Goal: Find specific page/section: Find specific page/section

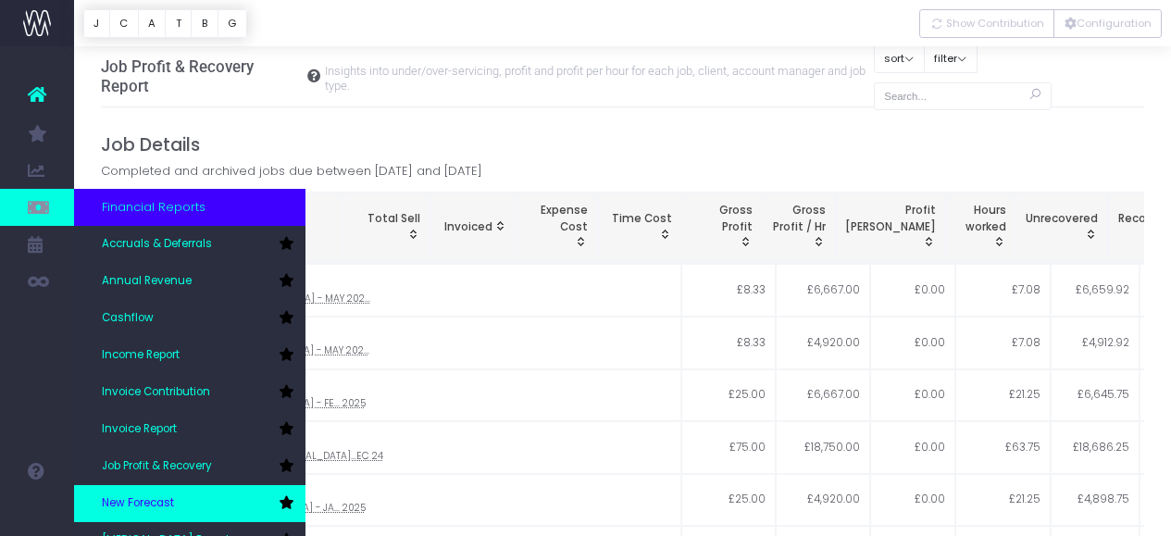
click at [160, 506] on span "New Forecast" at bounding box center [138, 503] width 72 height 17
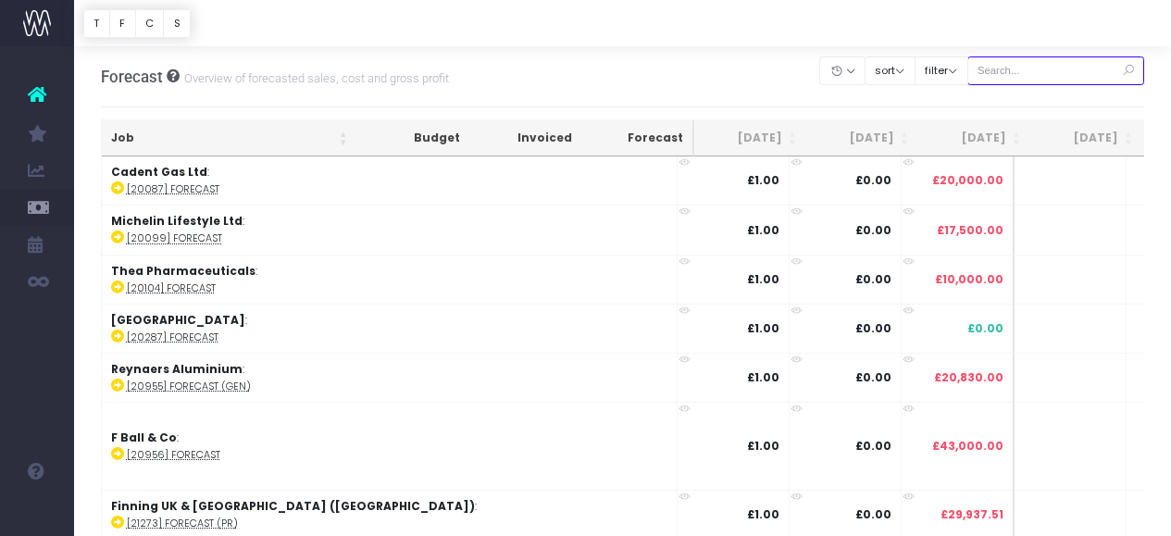
click at [1007, 69] on input "text" at bounding box center [1057, 70] width 178 height 29
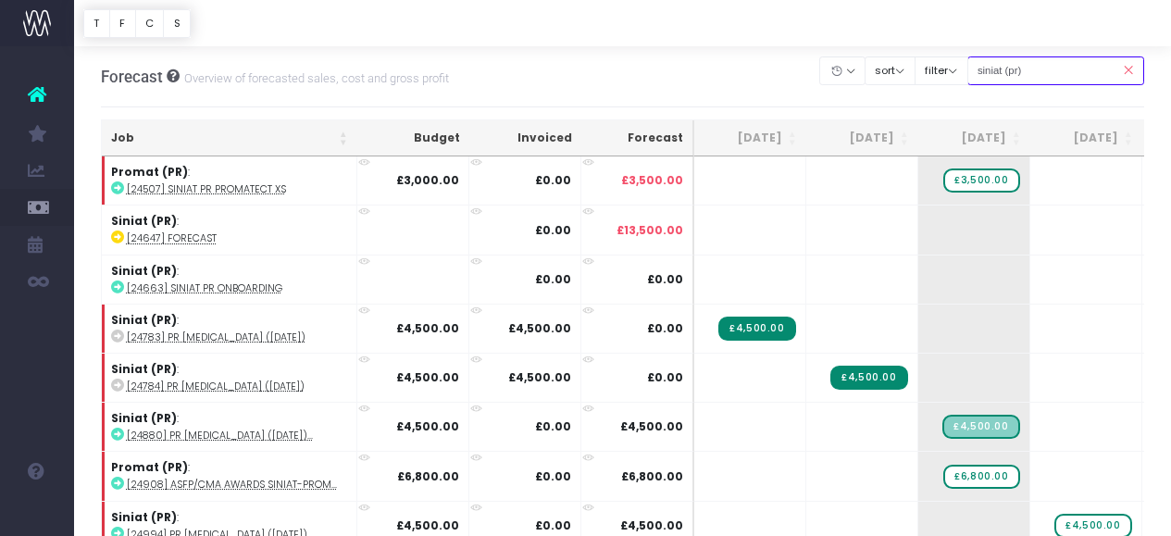
type input "siniat (pr)"
